Goal: Contribute content

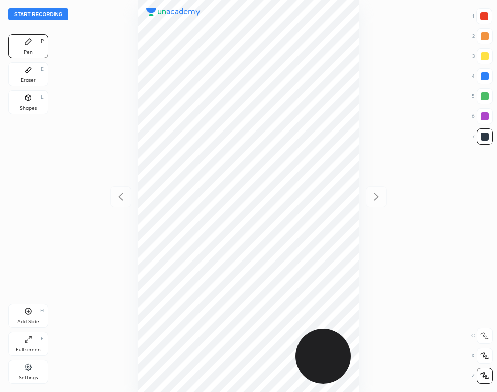
scroll to position [392, 336]
click at [56, 15] on button "Start recording" at bounding box center [38, 14] width 60 height 12
click at [27, 58] on div "Pen P" at bounding box center [28, 46] width 40 height 24
click at [35, 75] on div "Eraser E" at bounding box center [28, 74] width 40 height 24
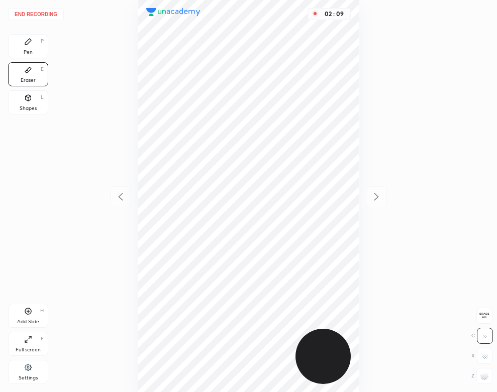
click at [24, 47] on div "Pen P" at bounding box center [28, 46] width 40 height 24
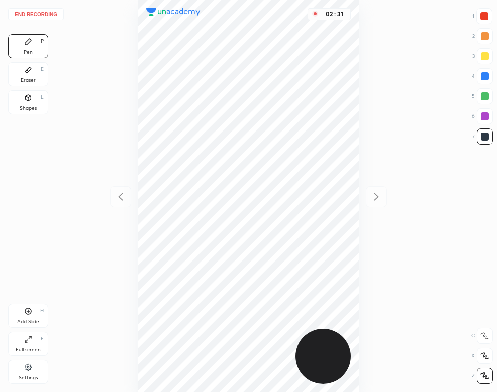
click at [31, 326] on div "Add Slide H" at bounding box center [28, 316] width 40 height 24
click at [25, 70] on icon at bounding box center [28, 70] width 8 height 8
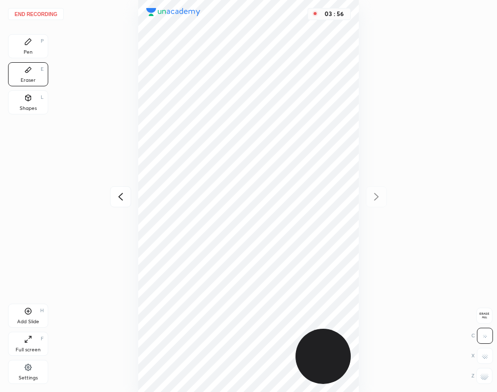
click at [18, 48] on div "Pen P" at bounding box center [28, 46] width 40 height 24
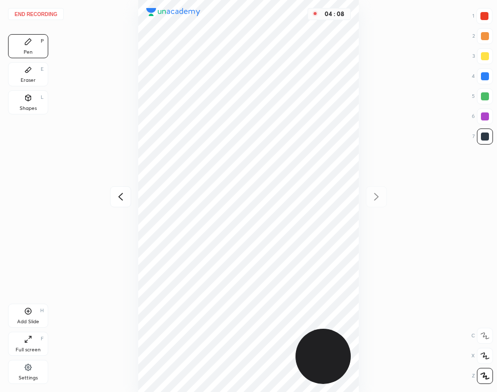
click at [34, 318] on div "Add Slide H" at bounding box center [28, 316] width 40 height 24
click at [26, 99] on icon at bounding box center [29, 98] width 6 height 6
click at [27, 321] on div "Add Slide" at bounding box center [28, 322] width 22 height 5
click at [33, 51] on div "Pen P" at bounding box center [28, 46] width 40 height 24
click at [32, 74] on div "Eraser E" at bounding box center [28, 74] width 40 height 24
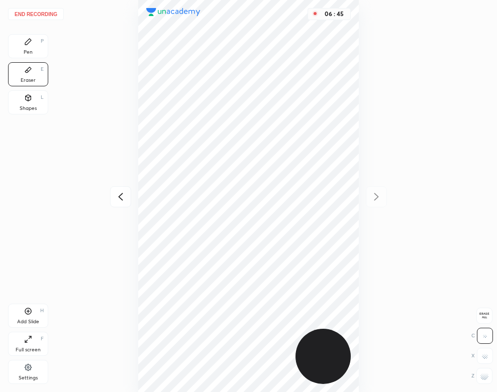
click at [19, 38] on div "Pen P" at bounding box center [28, 46] width 40 height 24
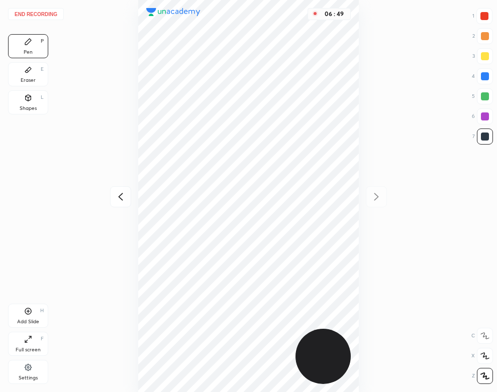
click at [34, 96] on div "Shapes L" at bounding box center [28, 102] width 40 height 24
click at [32, 313] on div "Add Slide H" at bounding box center [28, 316] width 40 height 24
click at [20, 53] on div "Pen P" at bounding box center [28, 46] width 40 height 24
click at [48, 14] on button "End recording" at bounding box center [36, 14] width 56 height 12
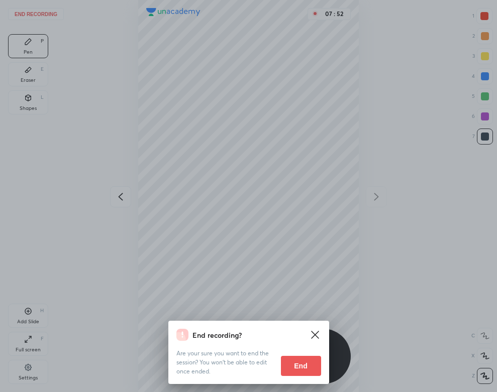
click at [306, 366] on button "End" at bounding box center [301, 366] width 40 height 20
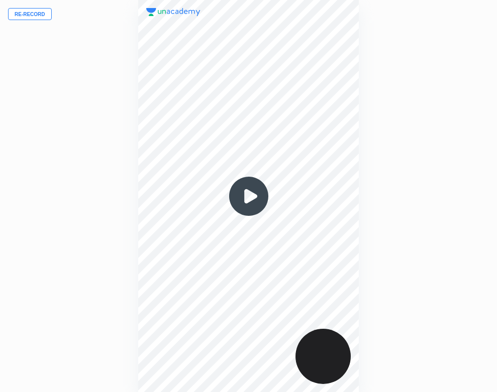
click at [242, 190] on img at bounding box center [249, 196] width 48 height 48
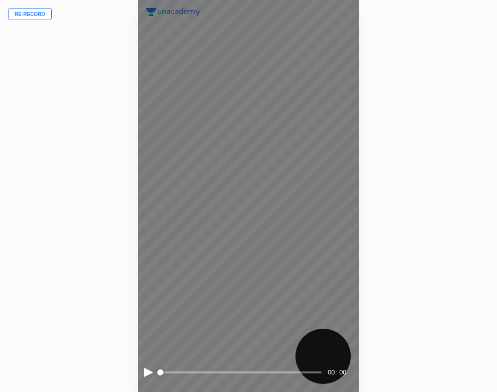
click at [157, 371] on span "styled slider" at bounding box center [160, 373] width 6 height 6
click at [149, 370] on div at bounding box center [148, 372] width 9 height 9
